Goal: Find specific page/section: Find specific page/section

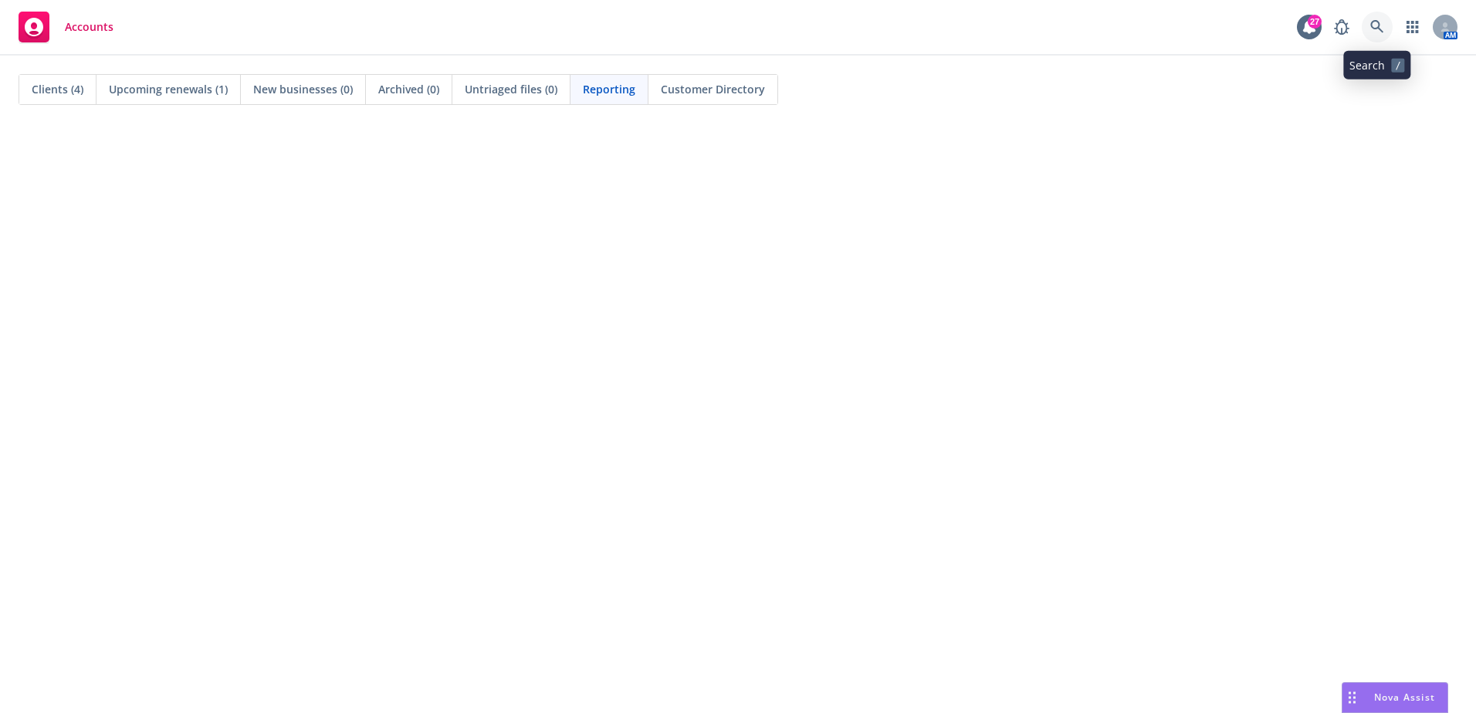
click at [1379, 25] on icon at bounding box center [1377, 27] width 14 height 14
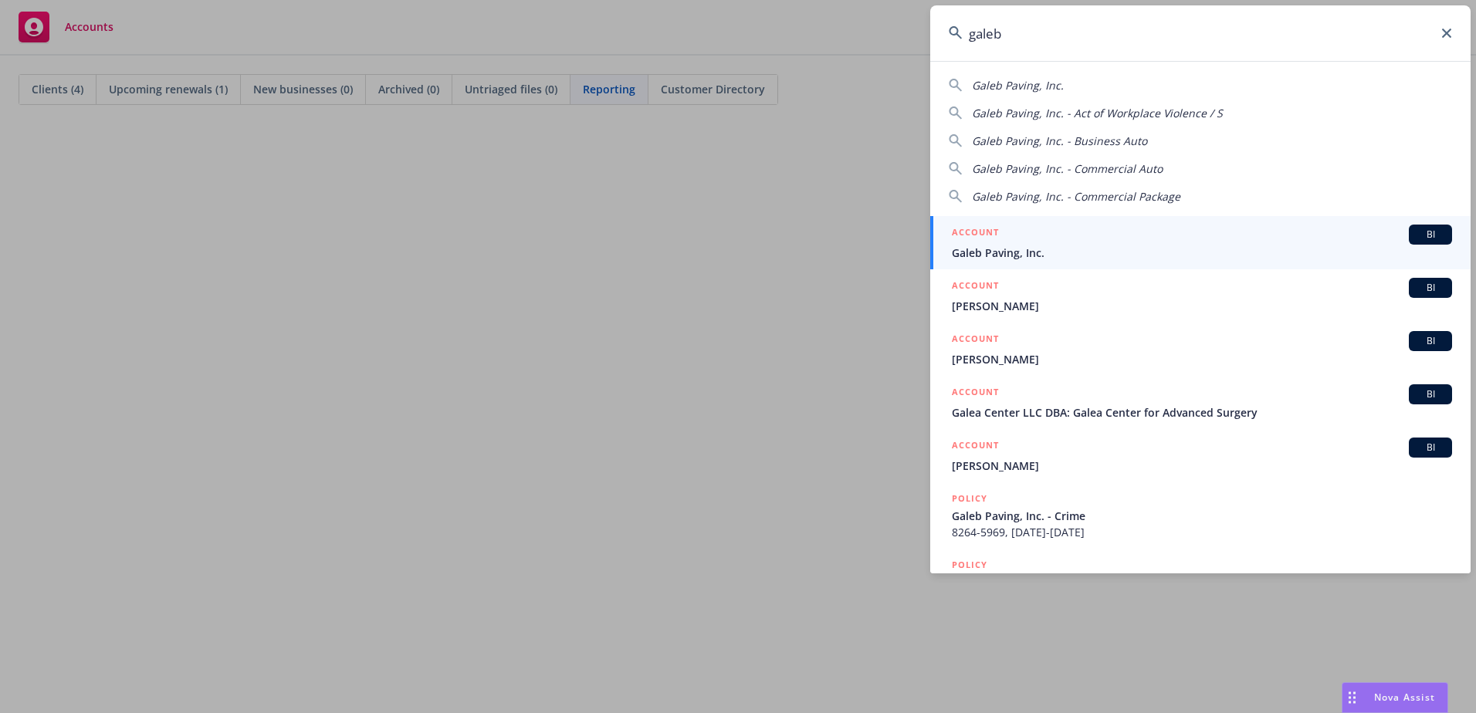
type input "galeb"
click at [1215, 242] on div "ACCOUNT BI" at bounding box center [1202, 235] width 500 height 20
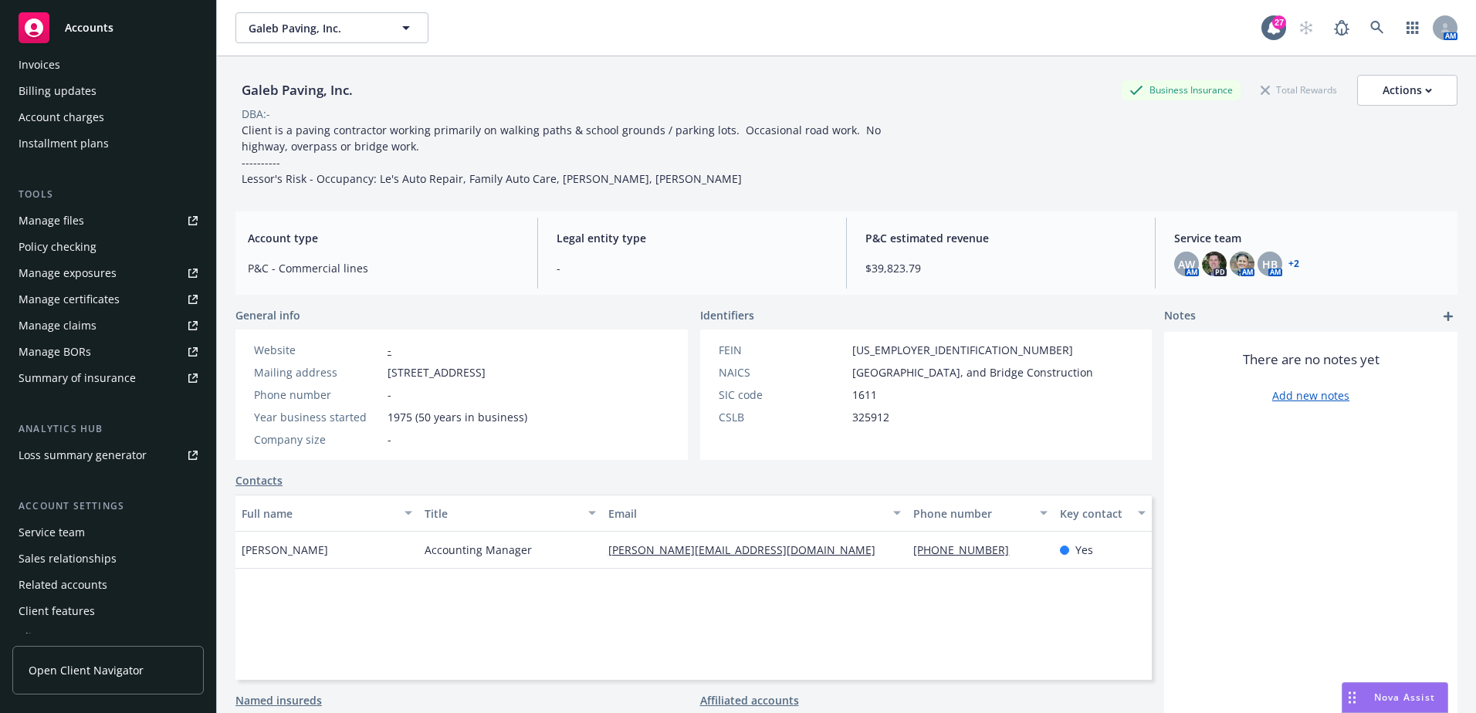
scroll to position [319, 0]
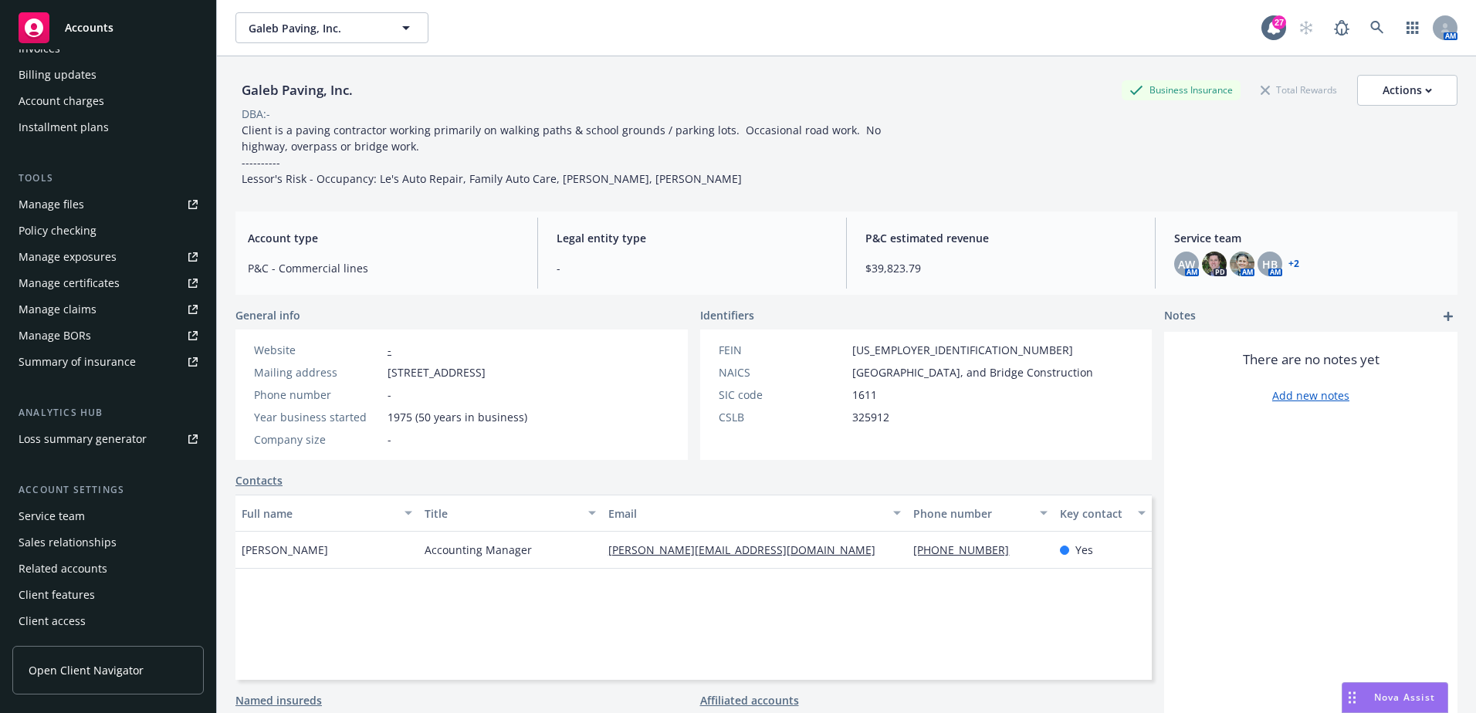
click at [63, 509] on div "Service team" at bounding box center [52, 516] width 66 height 25
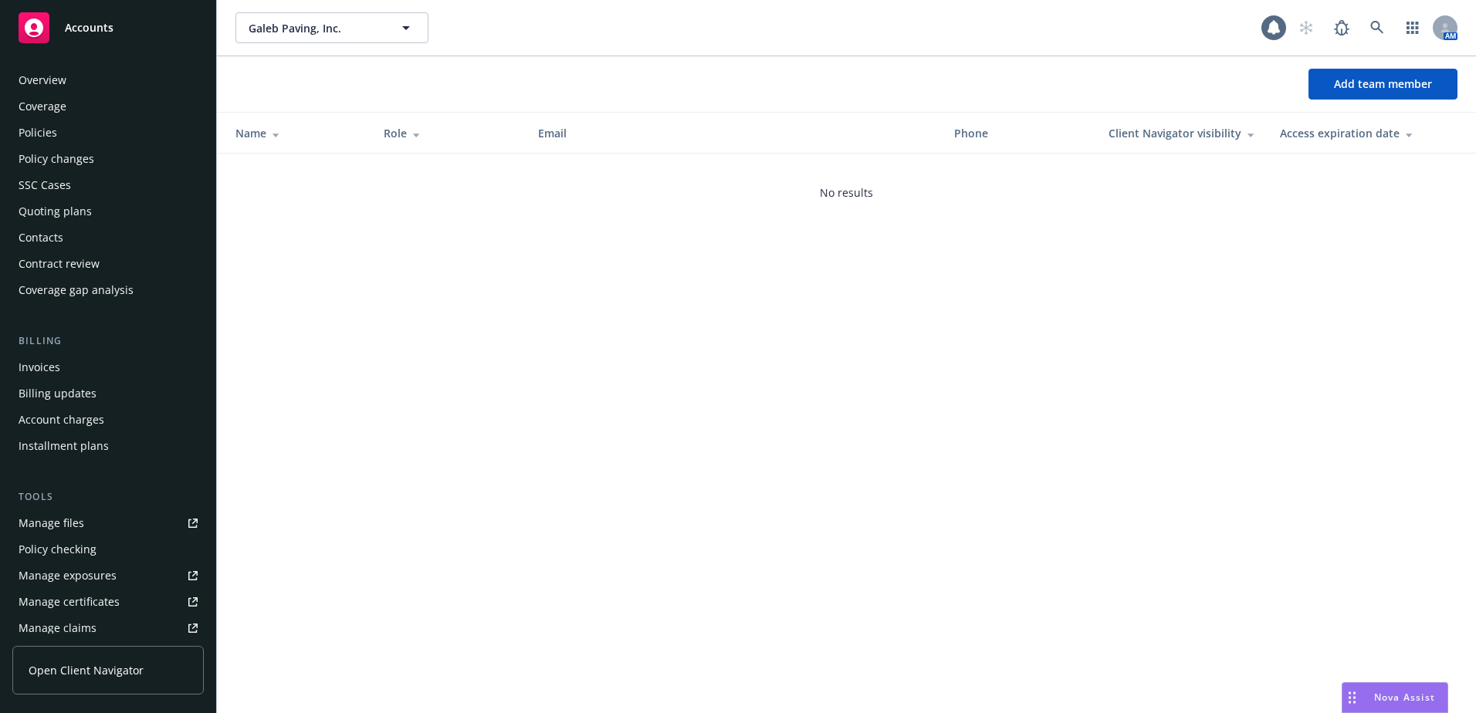
scroll to position [319, 0]
